Goal: Task Accomplishment & Management: Complete application form

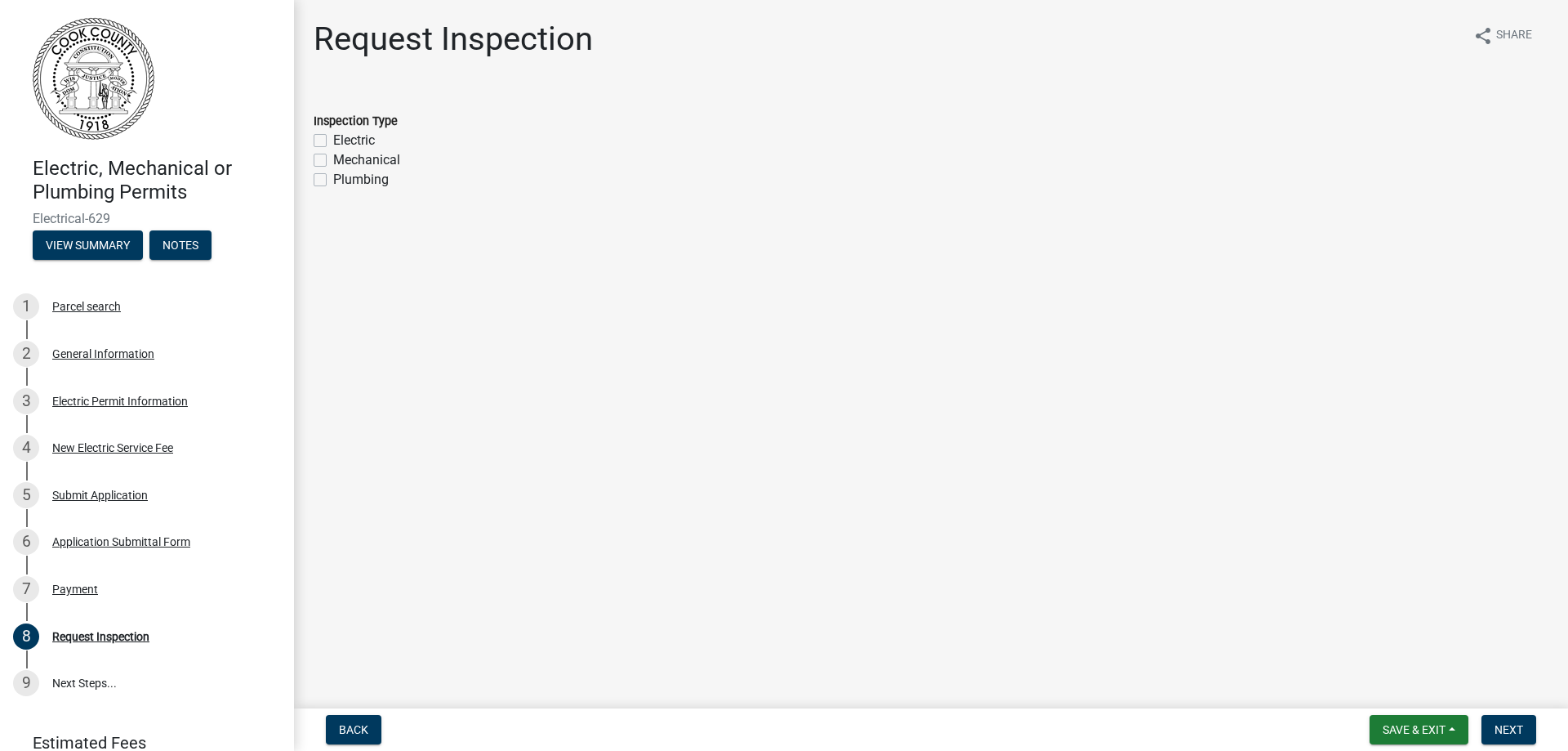
click at [333, 137] on label "Electric" at bounding box center [354, 141] width 41 height 20
click at [333, 137] on input "Electric" at bounding box center [338, 136] width 10 height 10
checkbox input "true"
checkbox input "false"
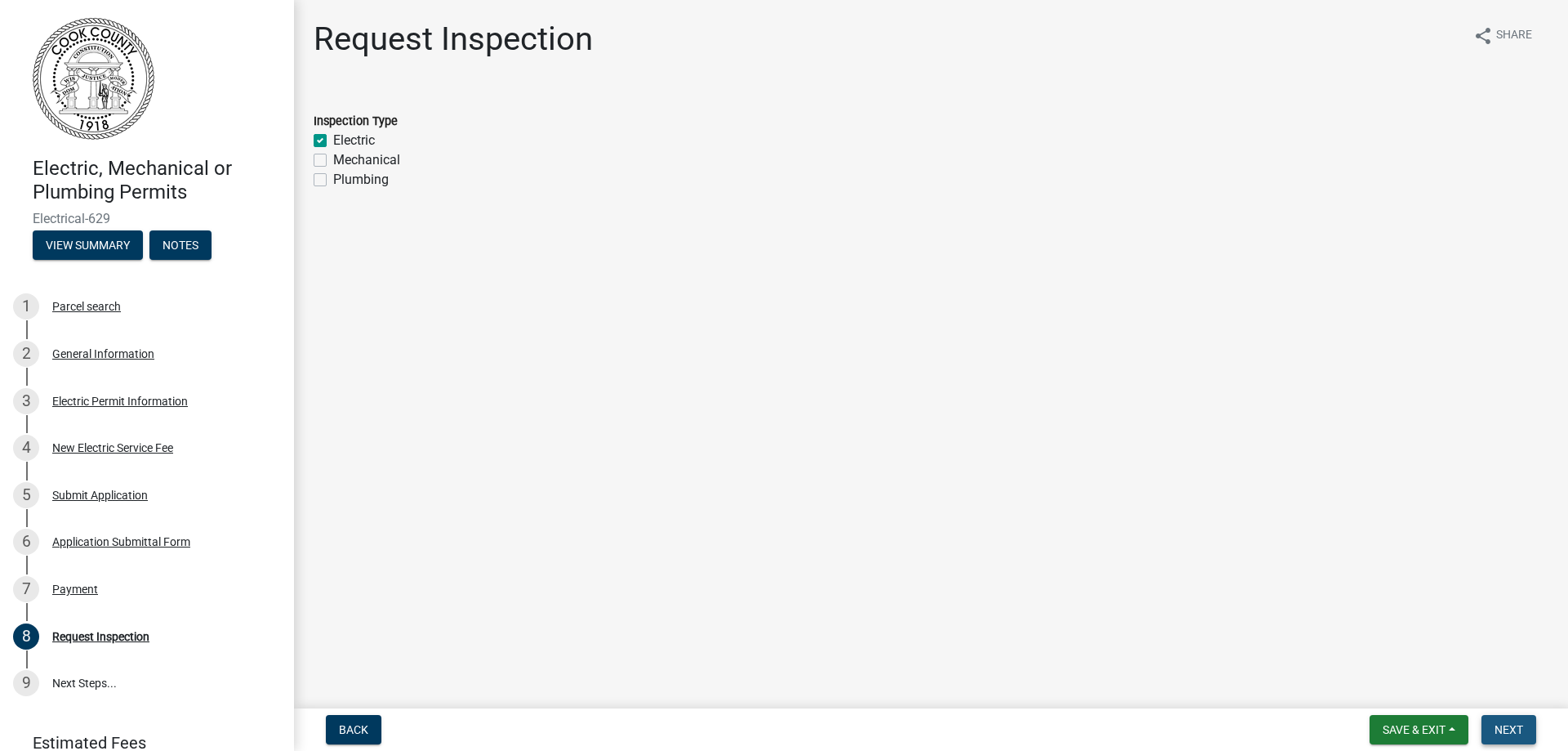
click at [1512, 730] on span "Next" at bounding box center [1509, 729] width 28 height 13
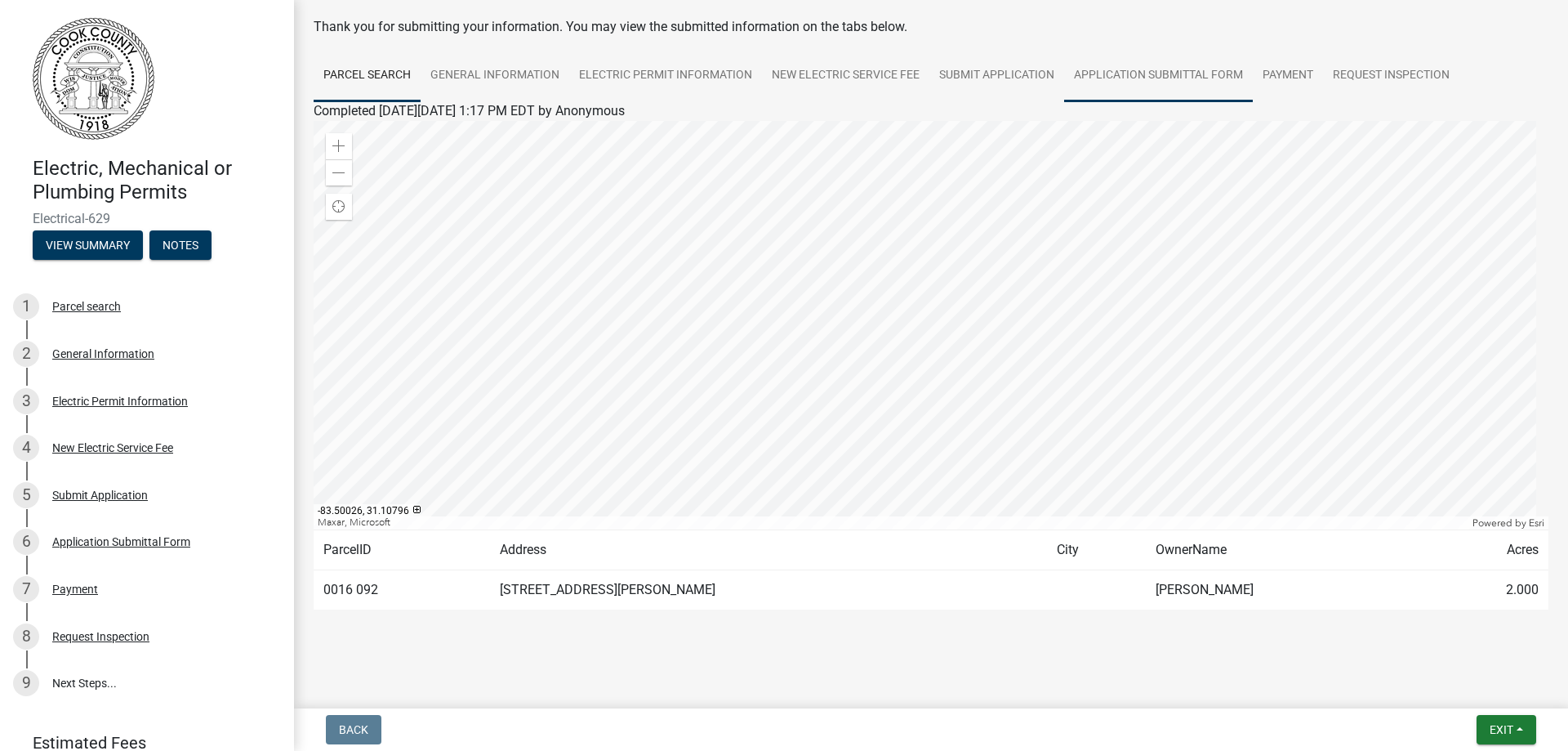
scroll to position [78, 0]
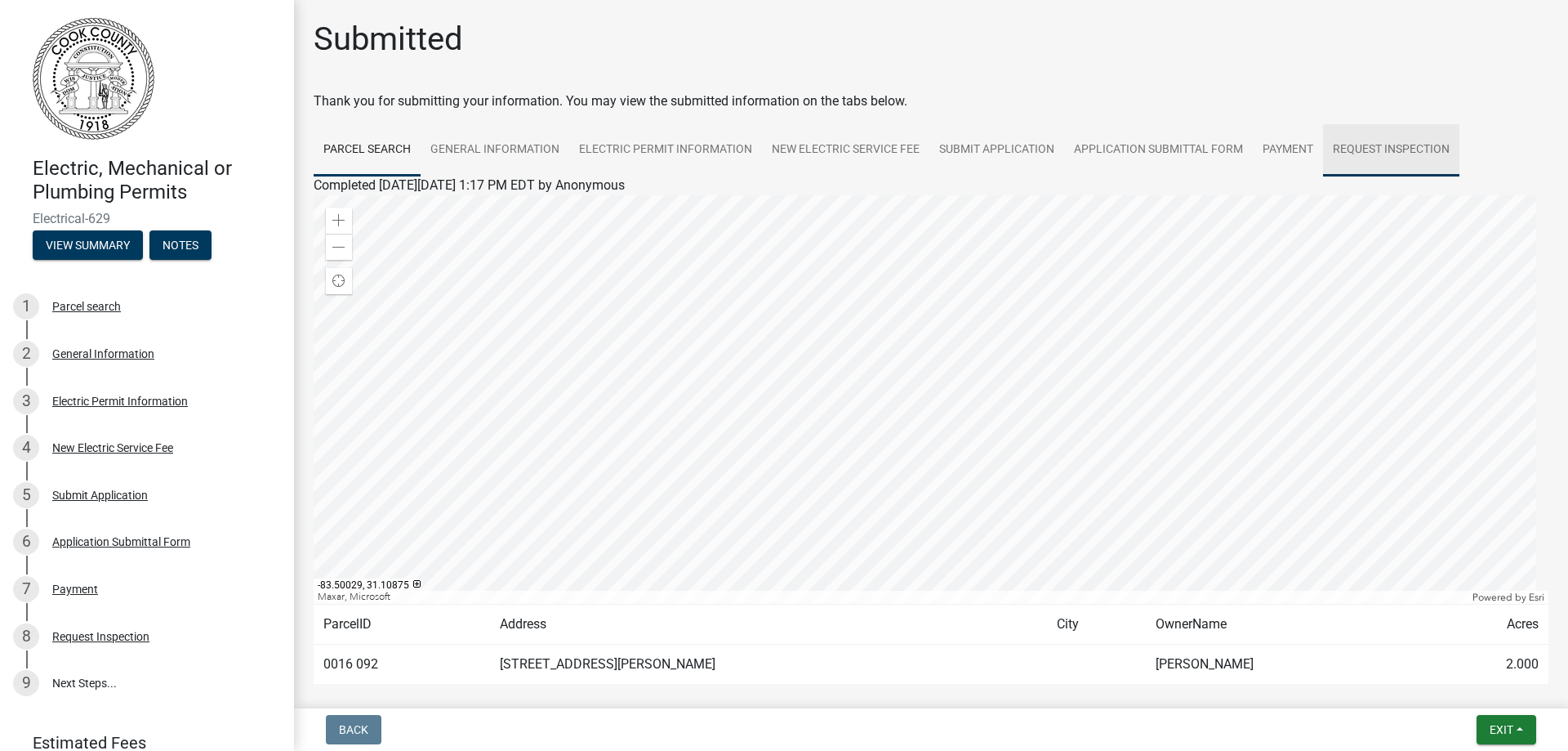
click at [1350, 143] on link "Request Inspection" at bounding box center [1391, 150] width 137 height 52
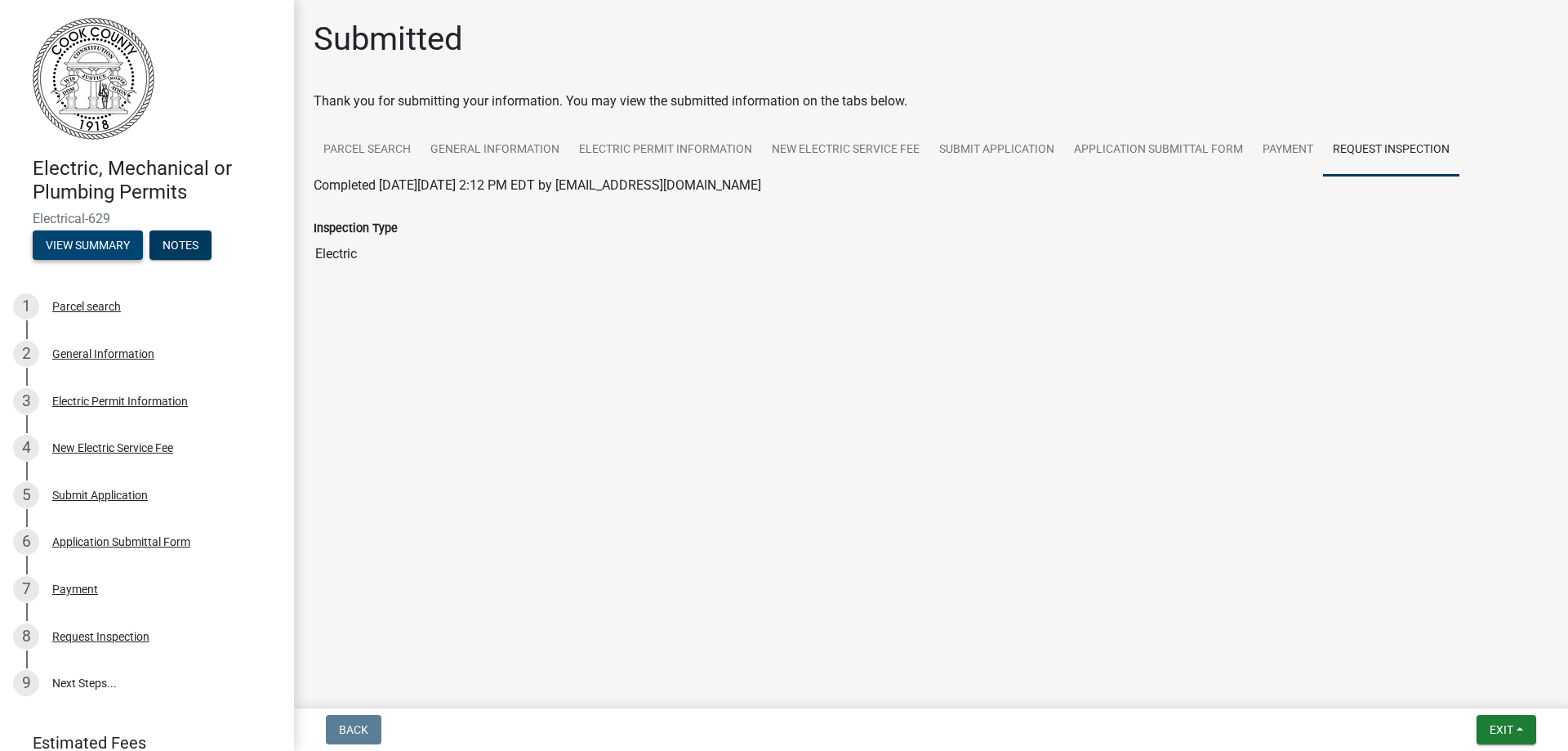
click at [109, 247] on button "View Summary" at bounding box center [88, 244] width 110 height 29
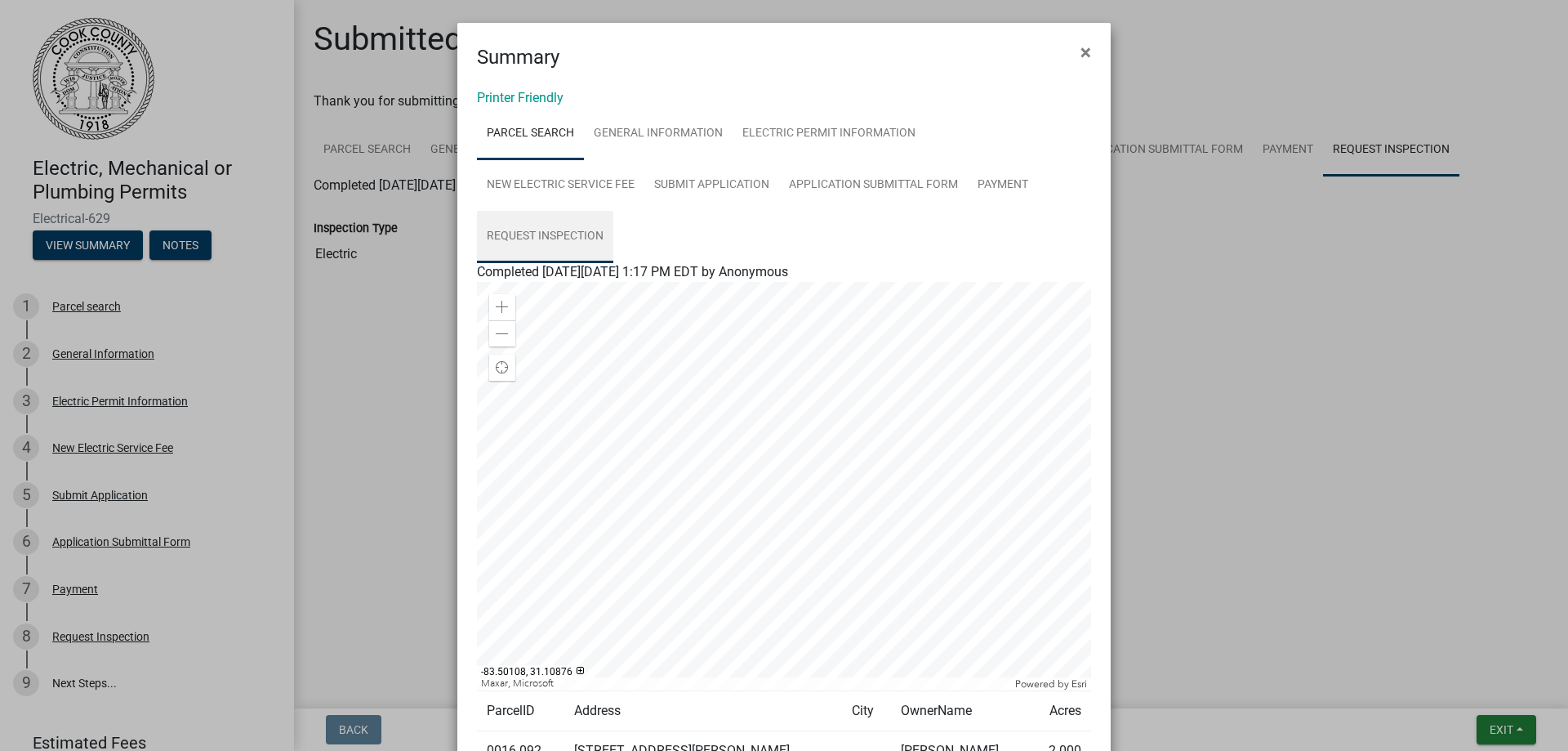
click at [613, 210] on link "Request Inspection" at bounding box center [545, 236] width 137 height 52
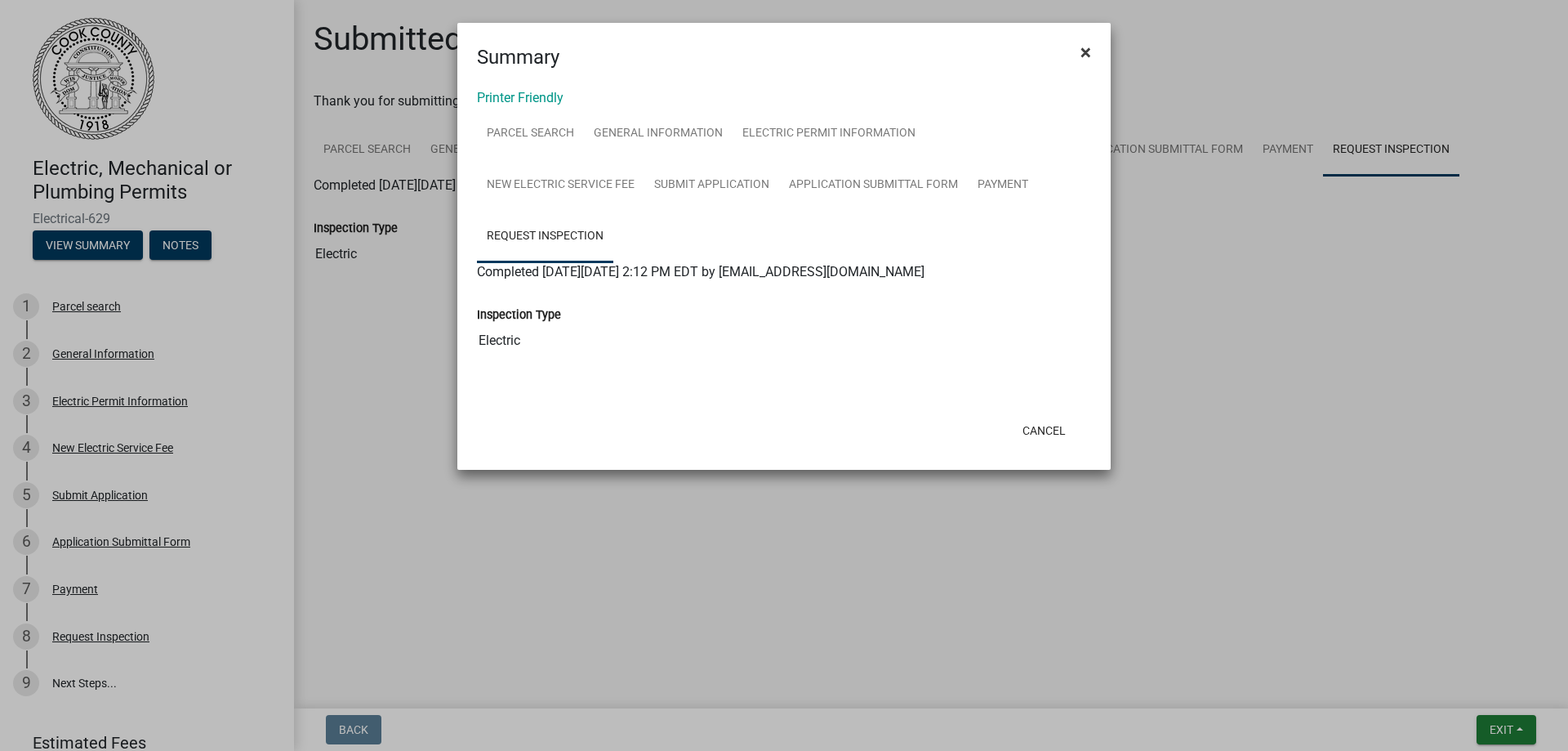
click at [1085, 52] on span "×" at bounding box center [1085, 52] width 10 height 23
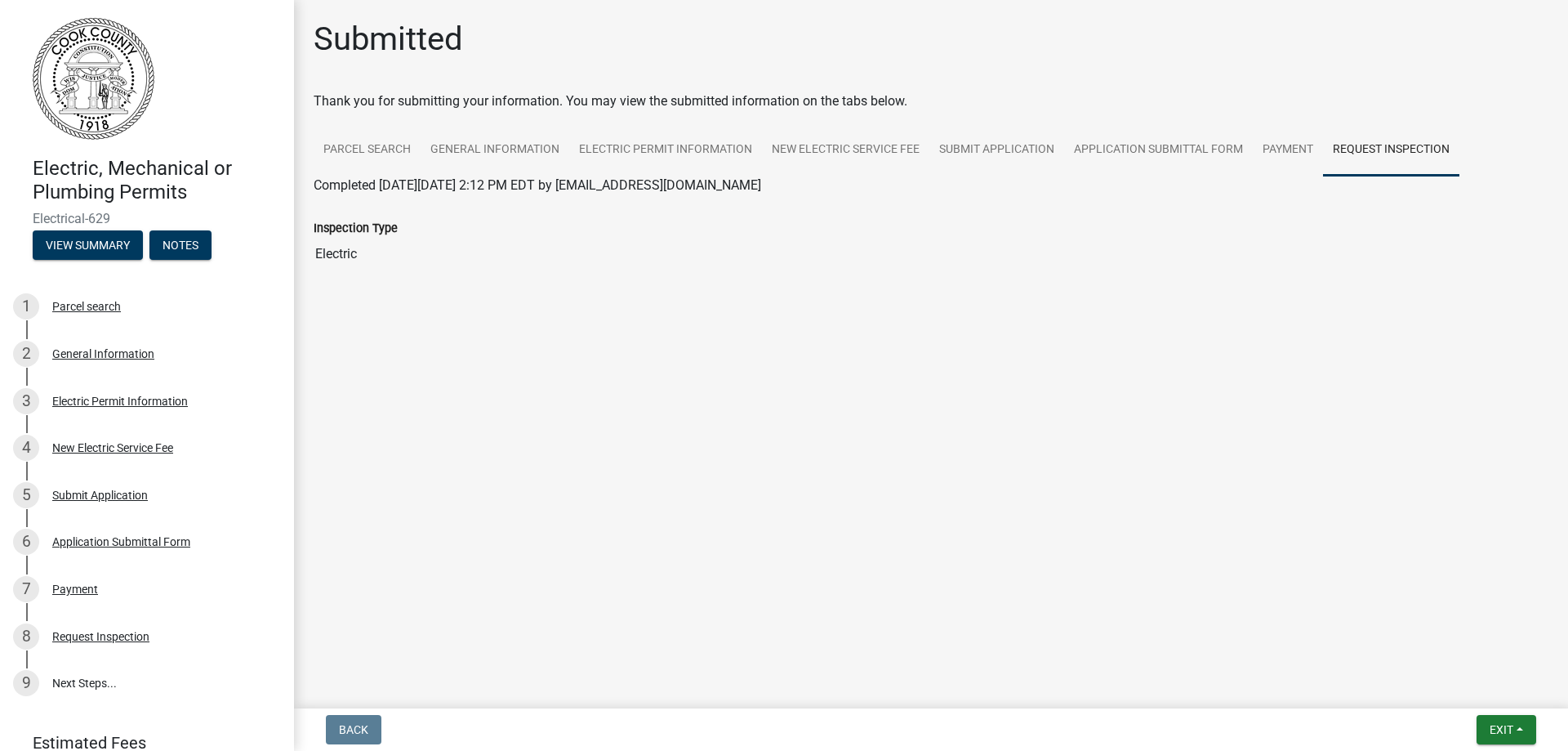
scroll to position [108, 0]
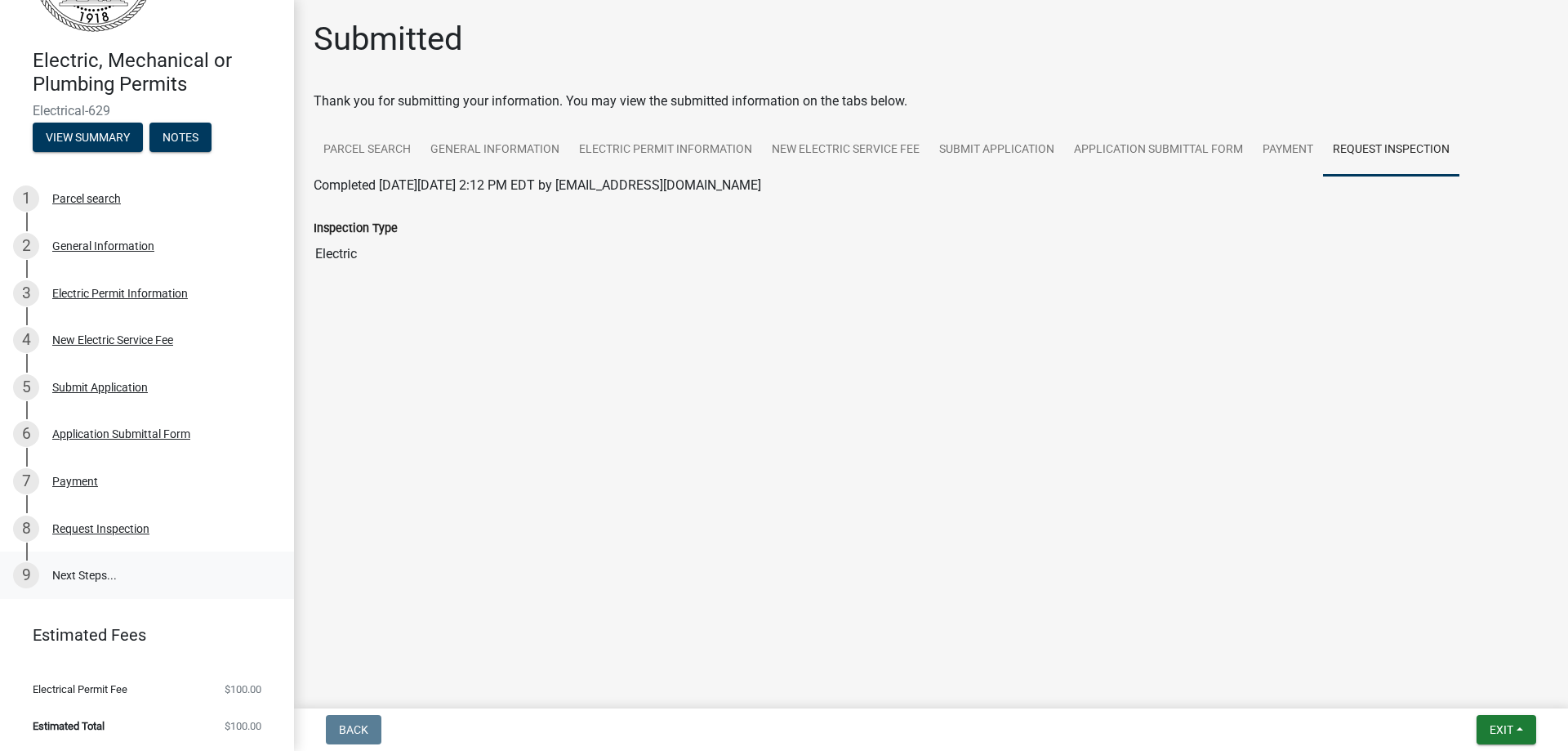
click at [87, 577] on link "9 Next Steps..." at bounding box center [147, 576] width 294 height 47
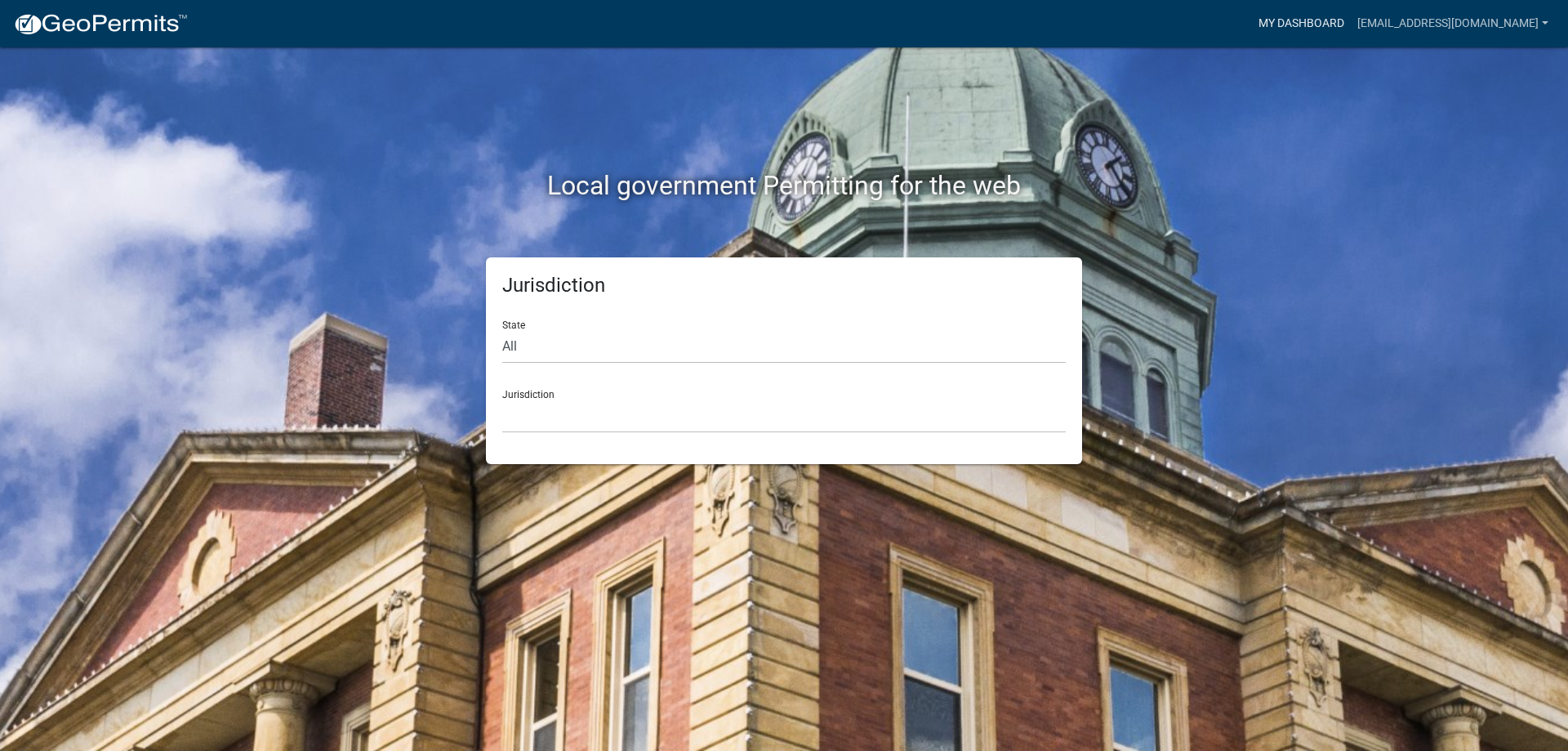
click at [1350, 15] on link "My Dashboard" at bounding box center [1301, 24] width 99 height 31
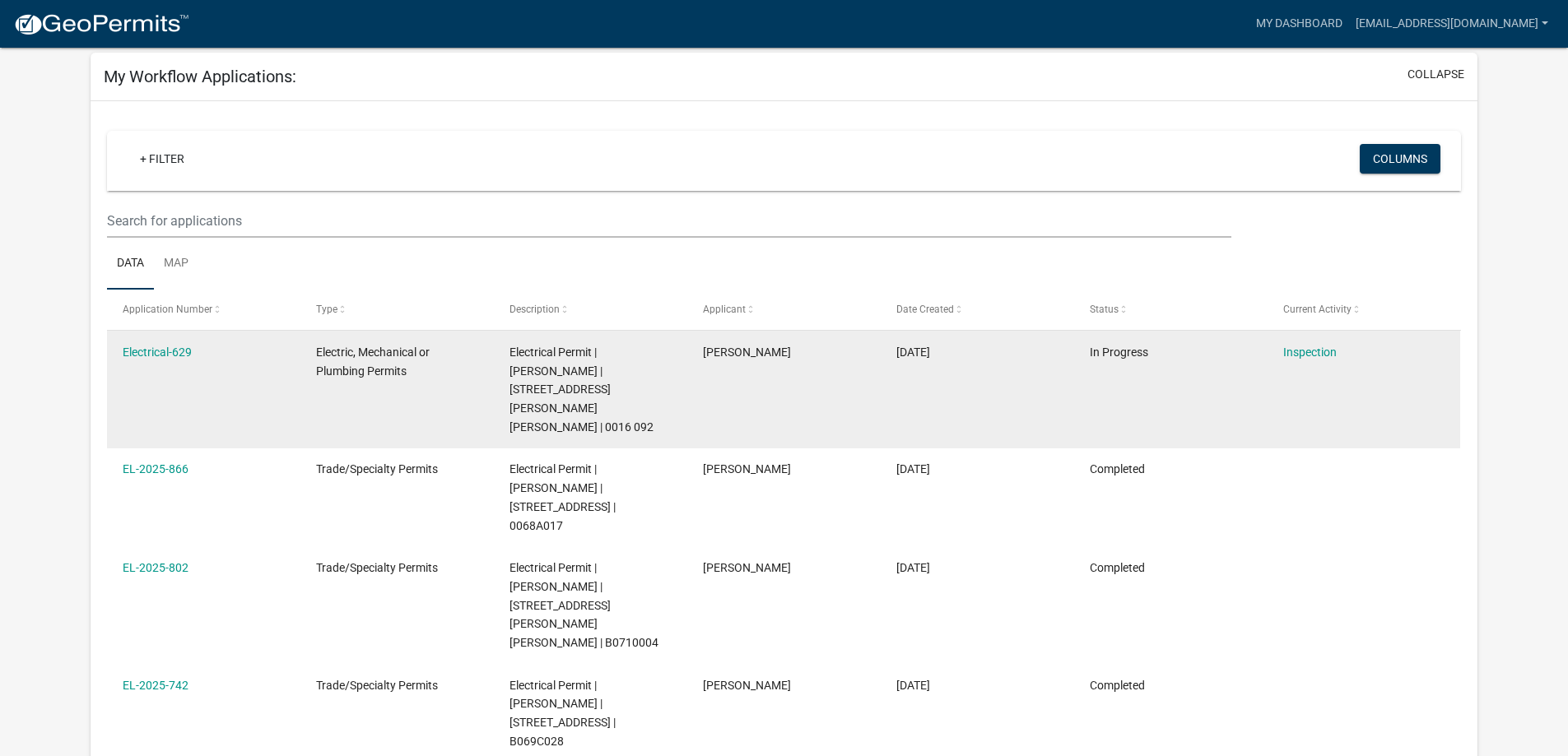
scroll to position [109, 0]
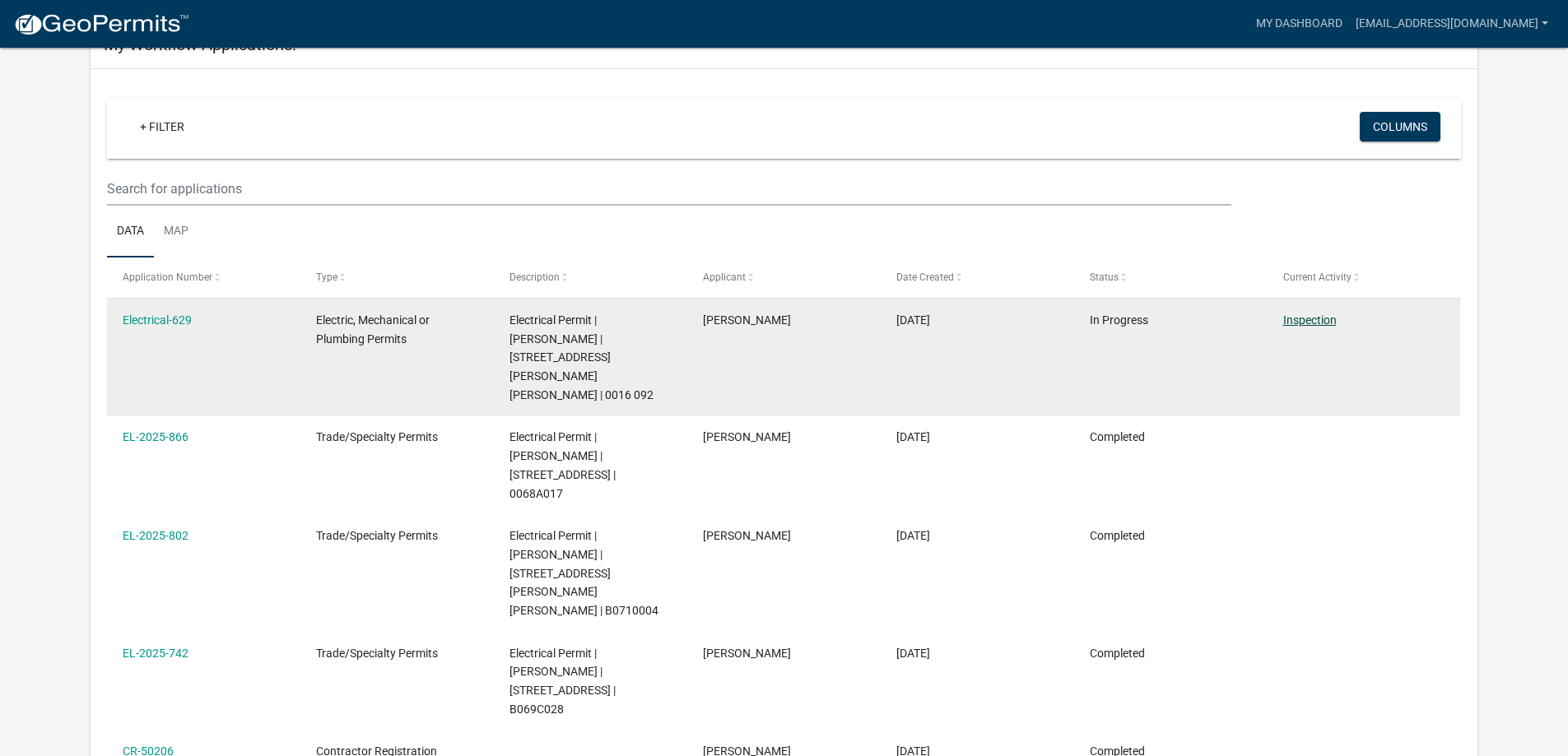
click at [1309, 316] on link "Inspection" at bounding box center [1310, 320] width 53 height 13
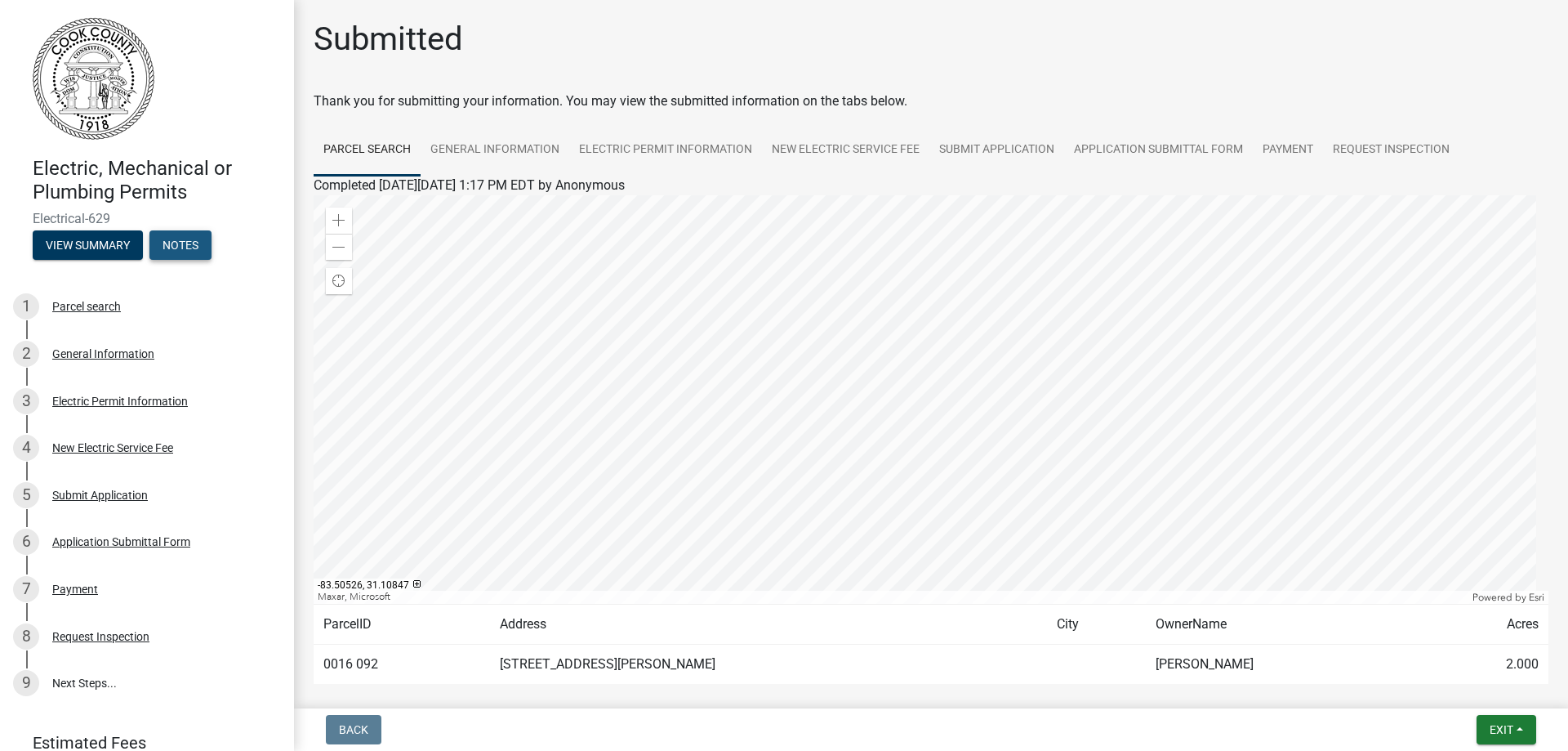
click at [168, 246] on button "Notes" at bounding box center [180, 244] width 62 height 29
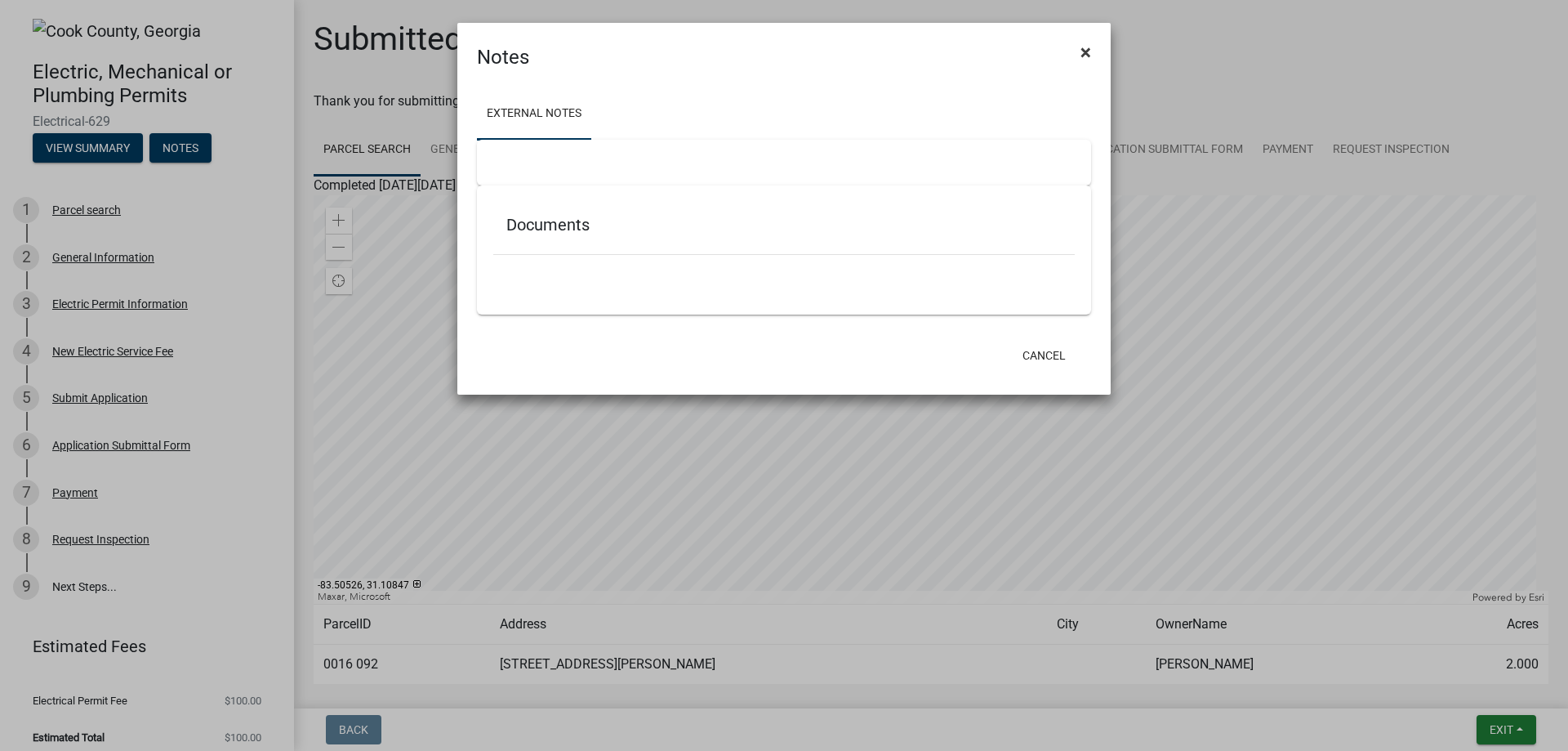
click at [1086, 47] on span "×" at bounding box center [1085, 52] width 10 height 23
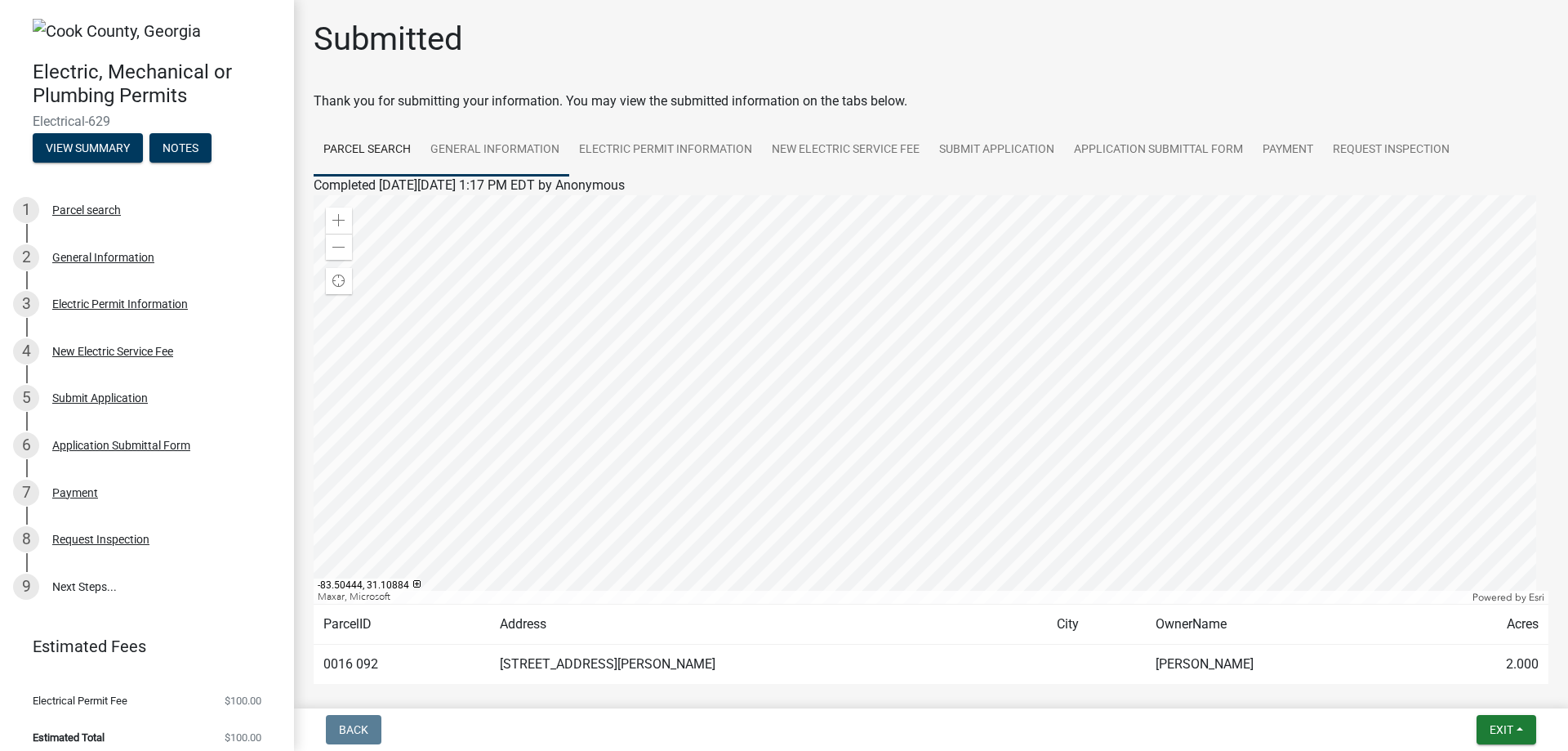
click at [483, 148] on link "General Information" at bounding box center [495, 150] width 149 height 52
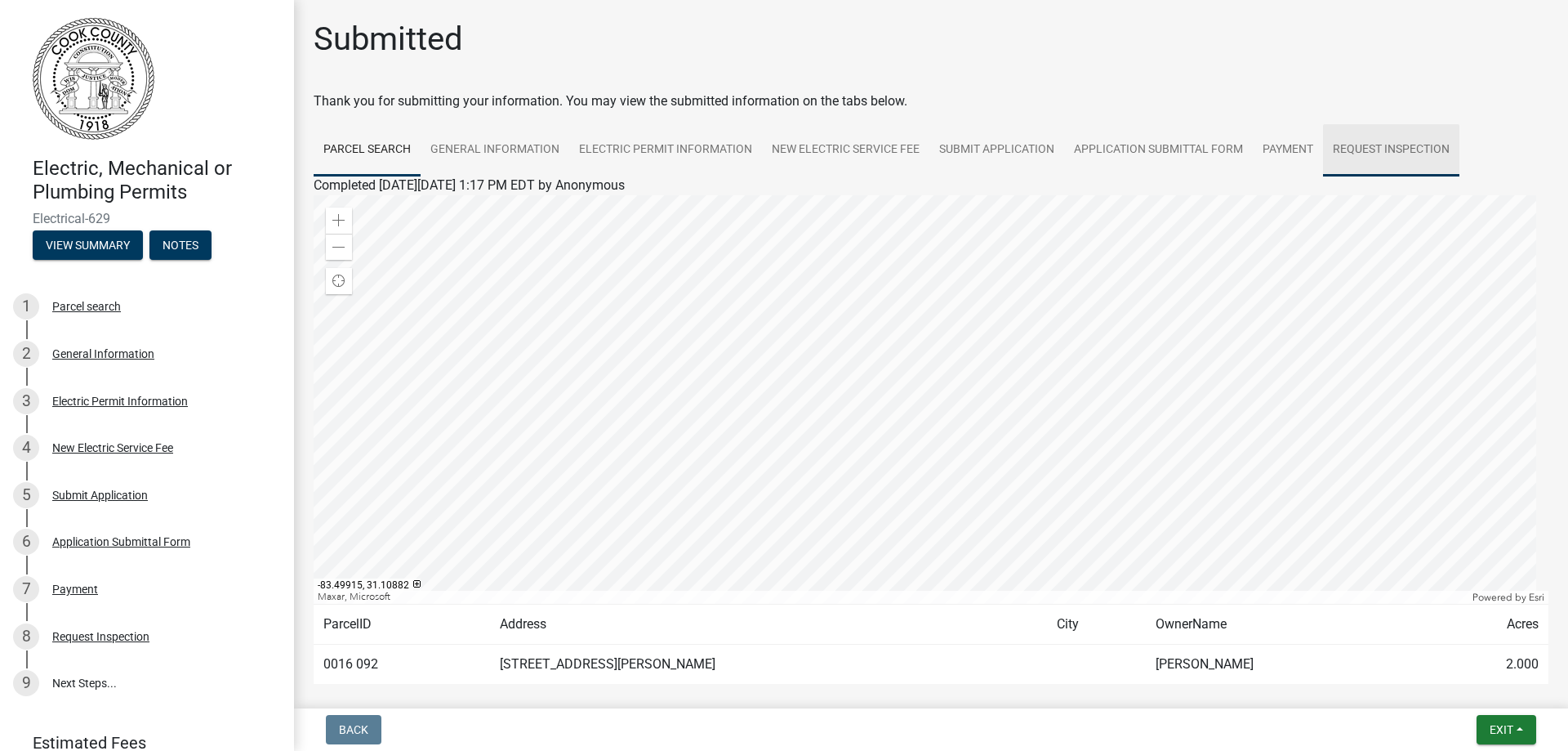
click at [1380, 150] on link "Request Inspection" at bounding box center [1391, 150] width 137 height 52
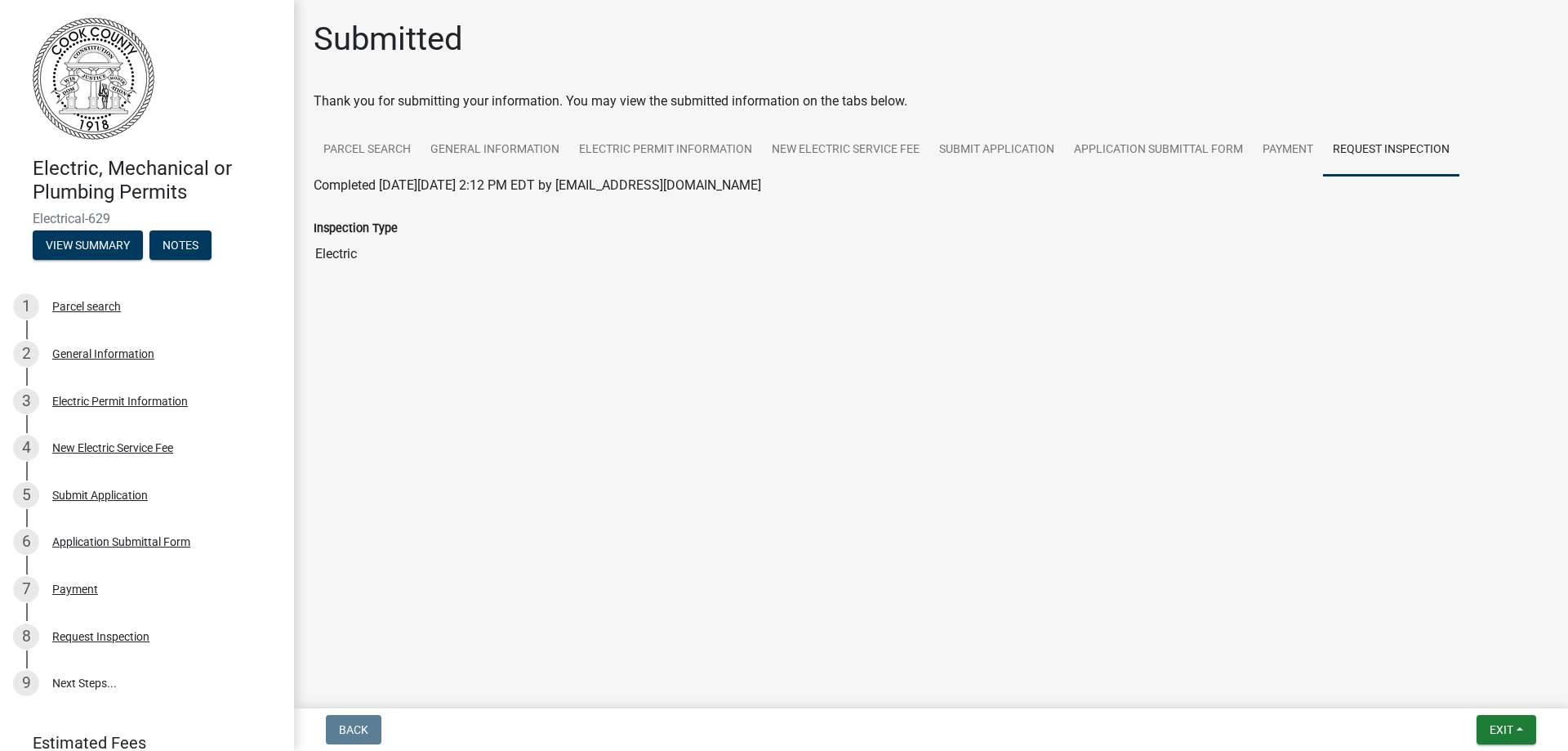
click at [331, 253] on input "Electric" at bounding box center [931, 254] width 1234 height 33
click at [1510, 726] on span "Exit" at bounding box center [1501, 729] width 24 height 13
click at [966, 528] on main "Submitted Thank you for submitting your information. You may view the submitted…" at bounding box center [931, 351] width 1274 height 702
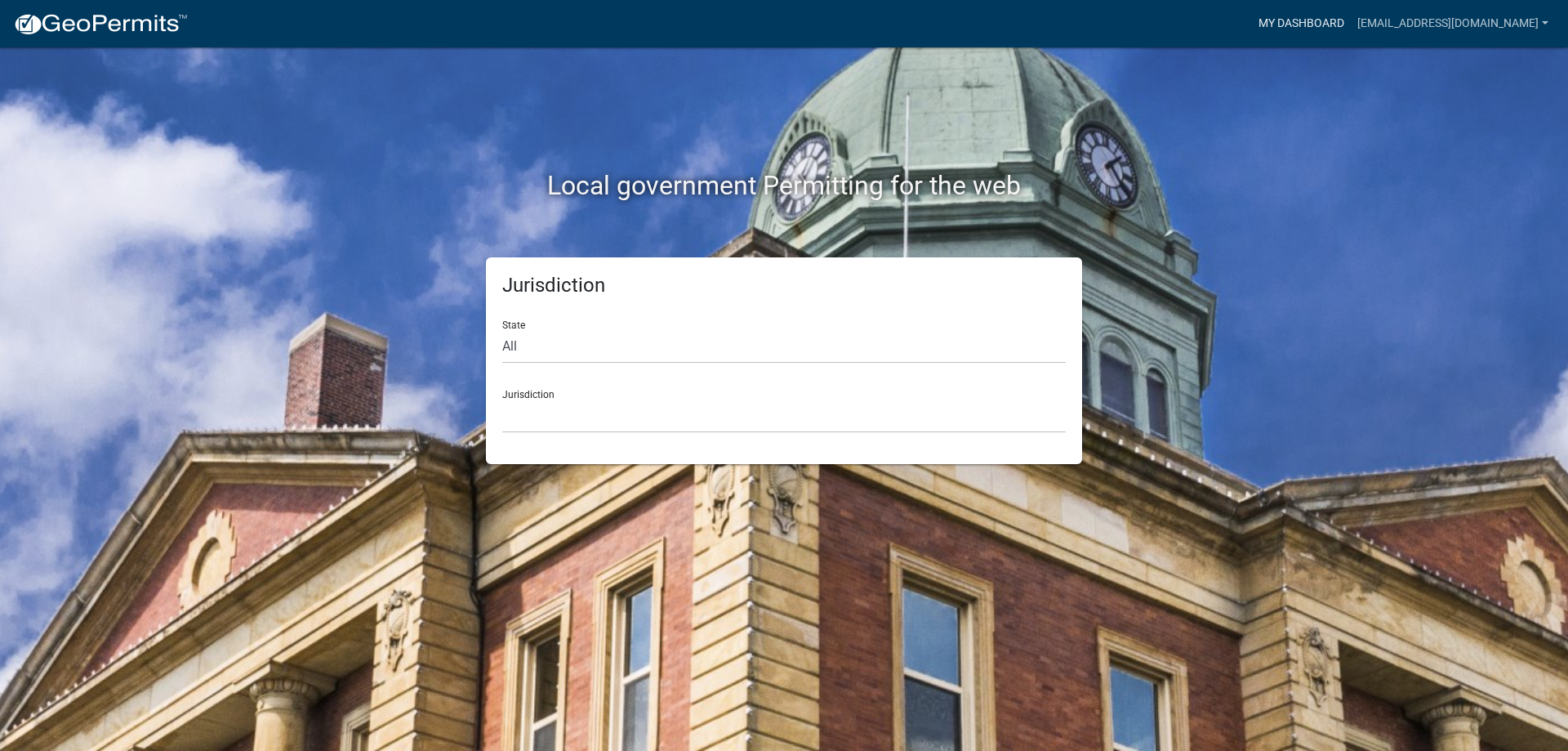
click at [1350, 24] on link "My Dashboard" at bounding box center [1301, 24] width 99 height 31
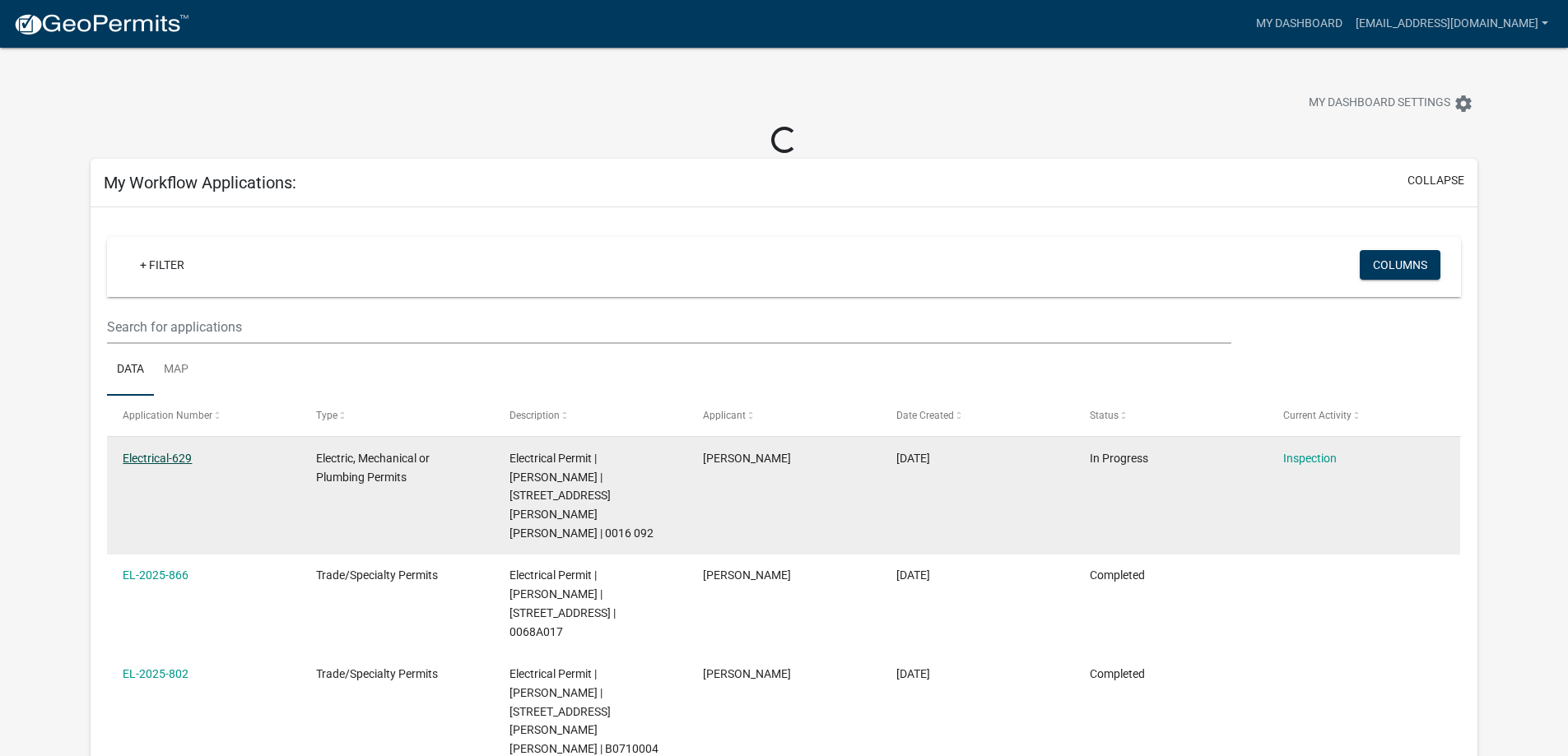
click at [139, 451] on link "Electrical-629" at bounding box center [157, 458] width 69 height 13
